Goal: Navigation & Orientation: Understand site structure

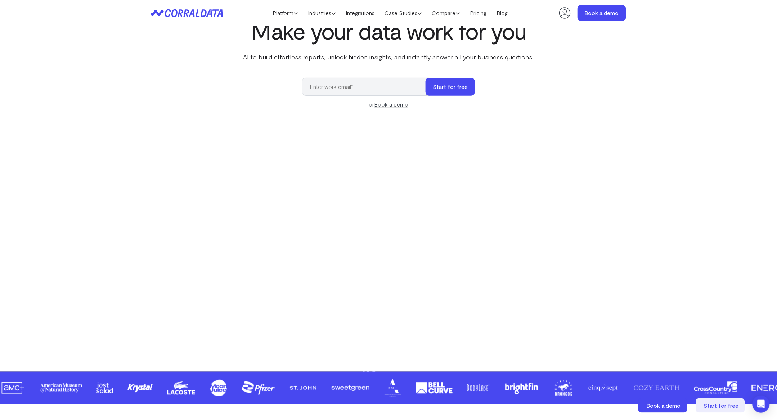
scroll to position [43, 0]
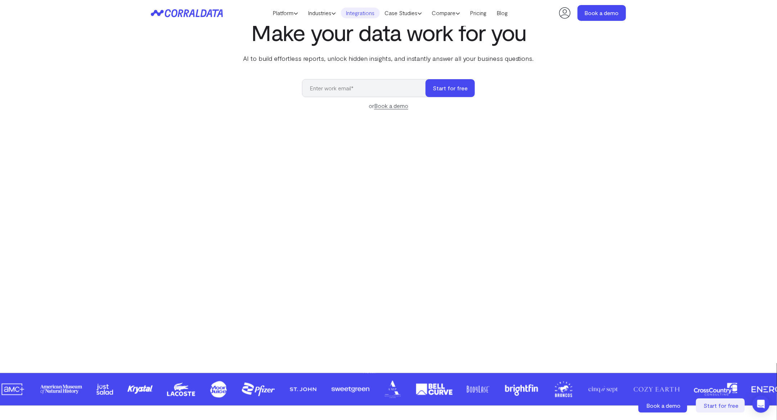
click at [357, 13] on link "Integrations" at bounding box center [360, 13] width 39 height 11
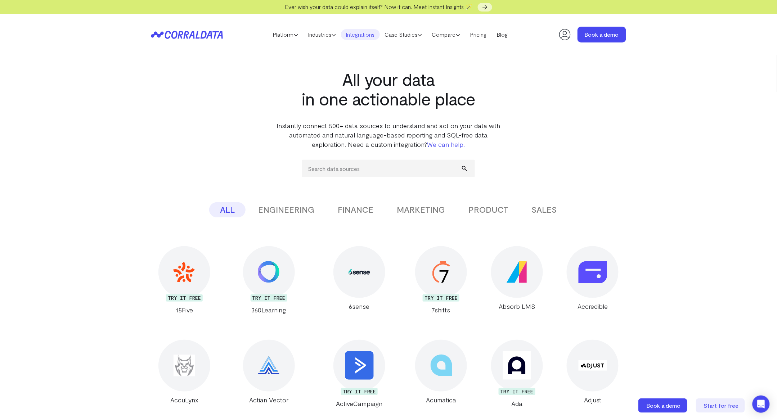
click at [423, 213] on button "MARKETING" at bounding box center [421, 209] width 70 height 15
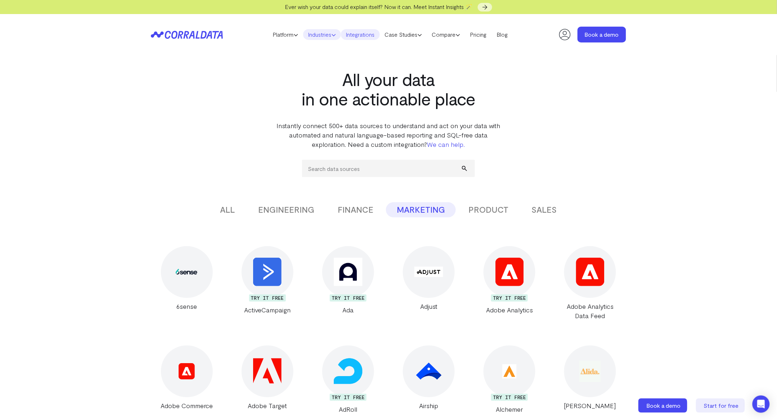
click at [317, 37] on link "Industries" at bounding box center [322, 34] width 38 height 11
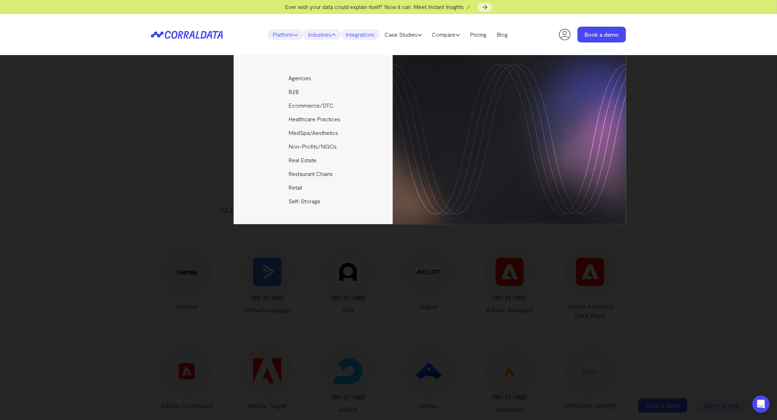
click at [284, 33] on link "Platform" at bounding box center [285, 34] width 35 height 11
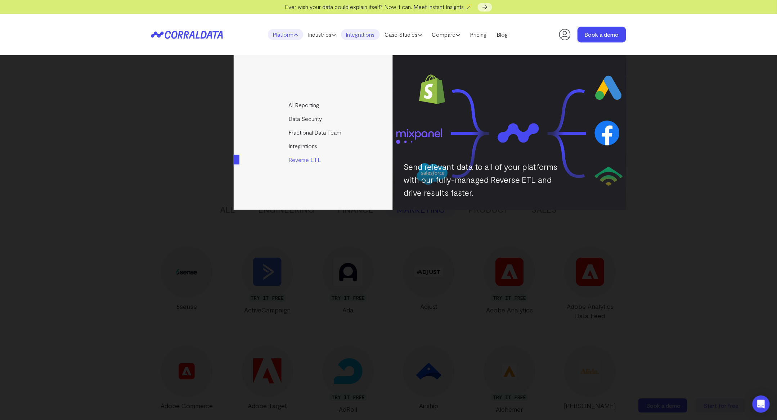
click at [305, 160] on link "Reverse ETL" at bounding box center [314, 160] width 160 height 14
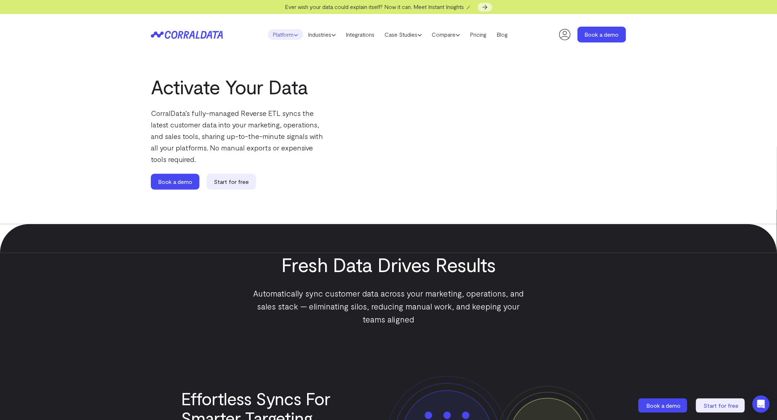
click at [279, 39] on link "Platform" at bounding box center [285, 34] width 35 height 11
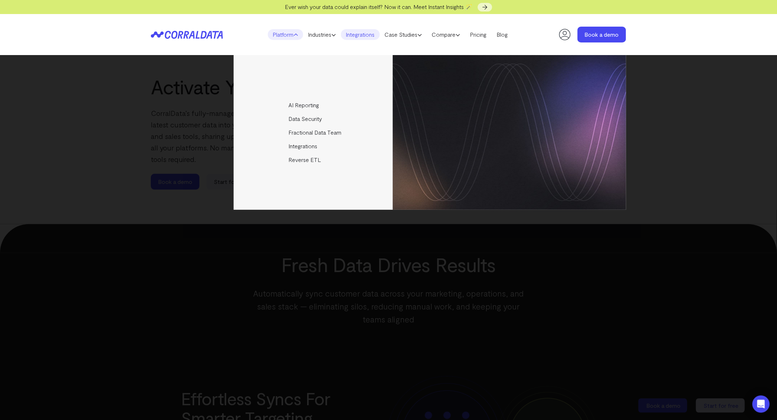
click at [365, 32] on link "Integrations" at bounding box center [360, 34] width 39 height 11
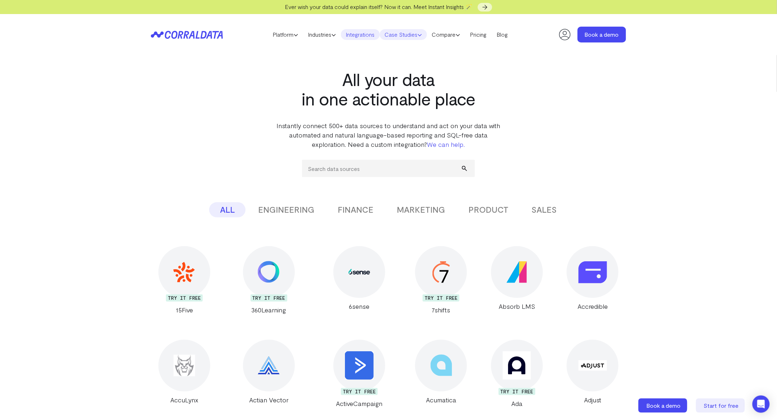
click at [408, 33] on link "Case Studies" at bounding box center [403, 34] width 47 height 11
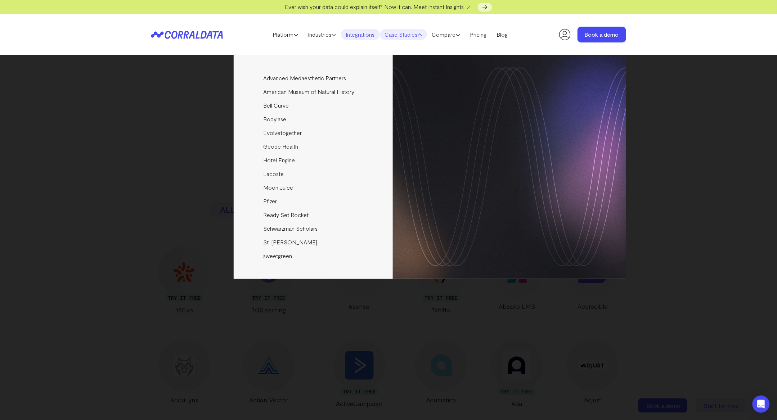
click at [454, 28] on header "Platform AI Reporting Use AI to effortlessly answer any business questions from…" at bounding box center [389, 34] width 476 height 41
